Goal: Task Accomplishment & Management: Manage account settings

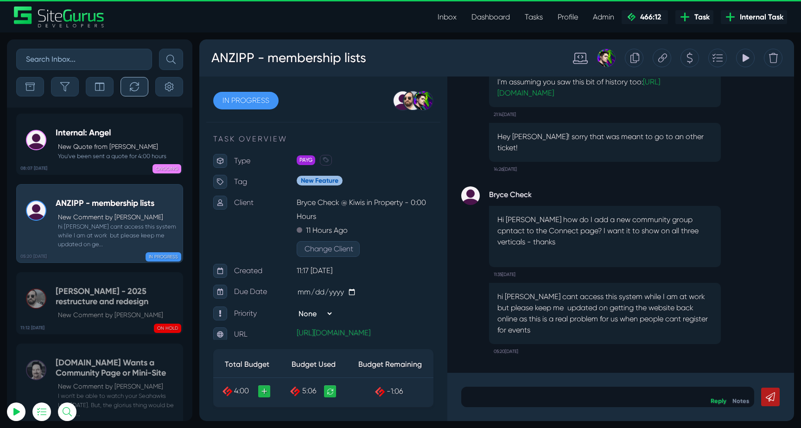
click at [136, 77] on button "button" at bounding box center [135, 86] width 28 height 19
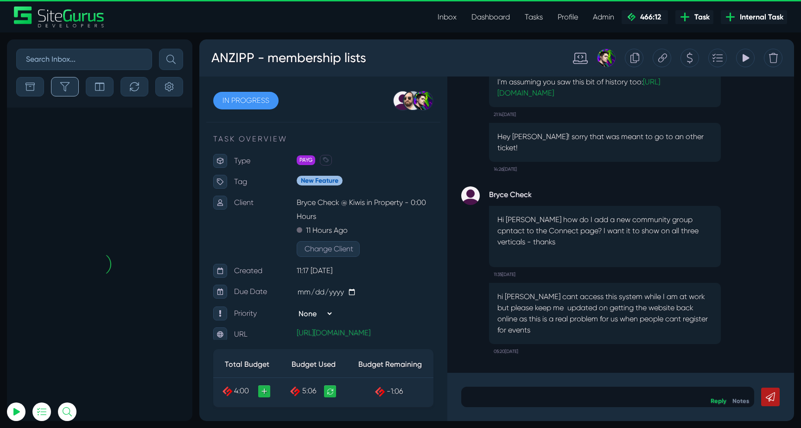
click at [67, 88] on icon "button" at bounding box center [64, 86] width 9 height 9
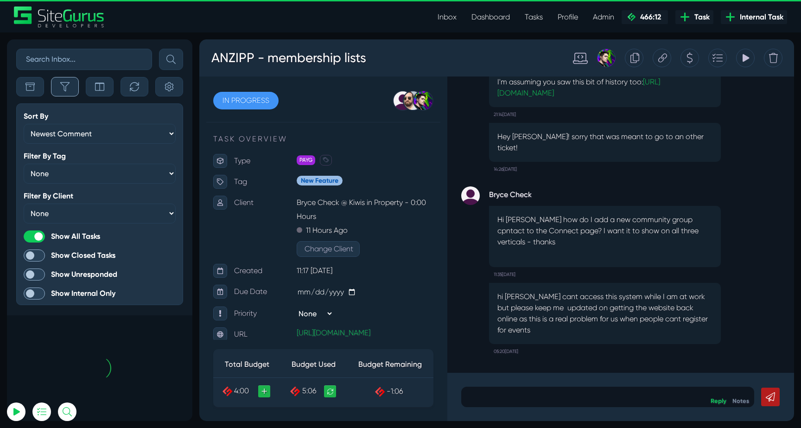
click at [67, 88] on icon "button" at bounding box center [64, 86] width 9 height 9
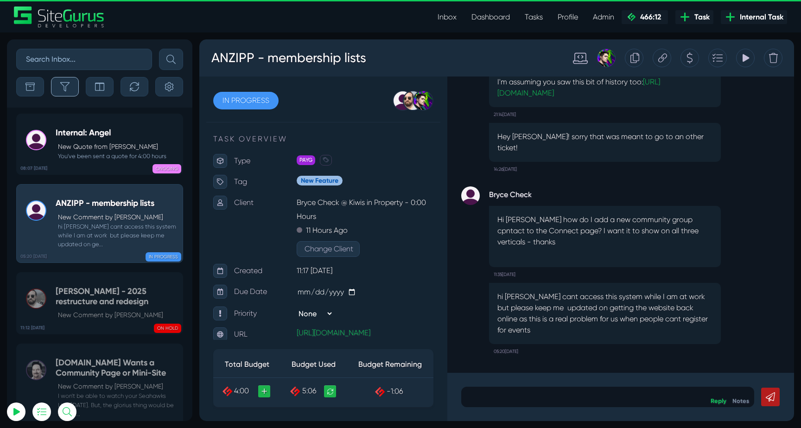
scroll to position [-36741, 0]
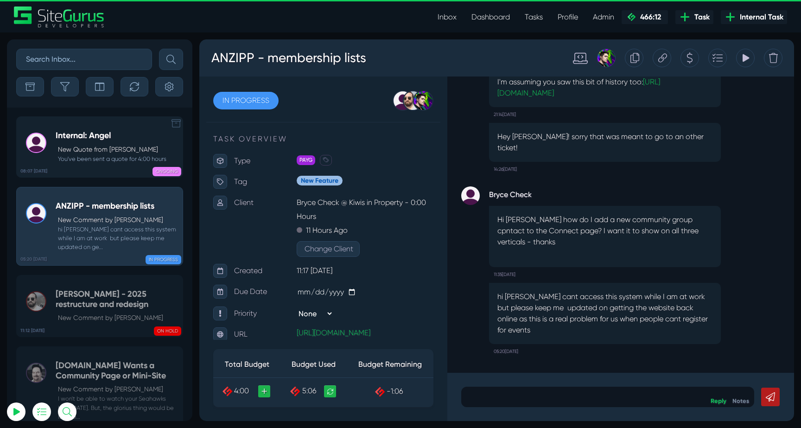
click at [116, 159] on small "You've been sent a quote for 4:00 hours" at bounding box center [111, 158] width 111 height 9
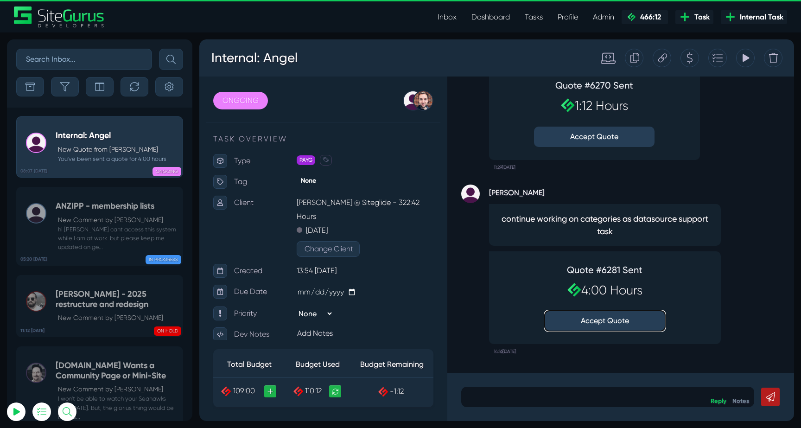
click at [596, 322] on button "Accept Quote" at bounding box center [605, 321] width 121 height 20
